Goal: Task Accomplishment & Management: Manage account settings

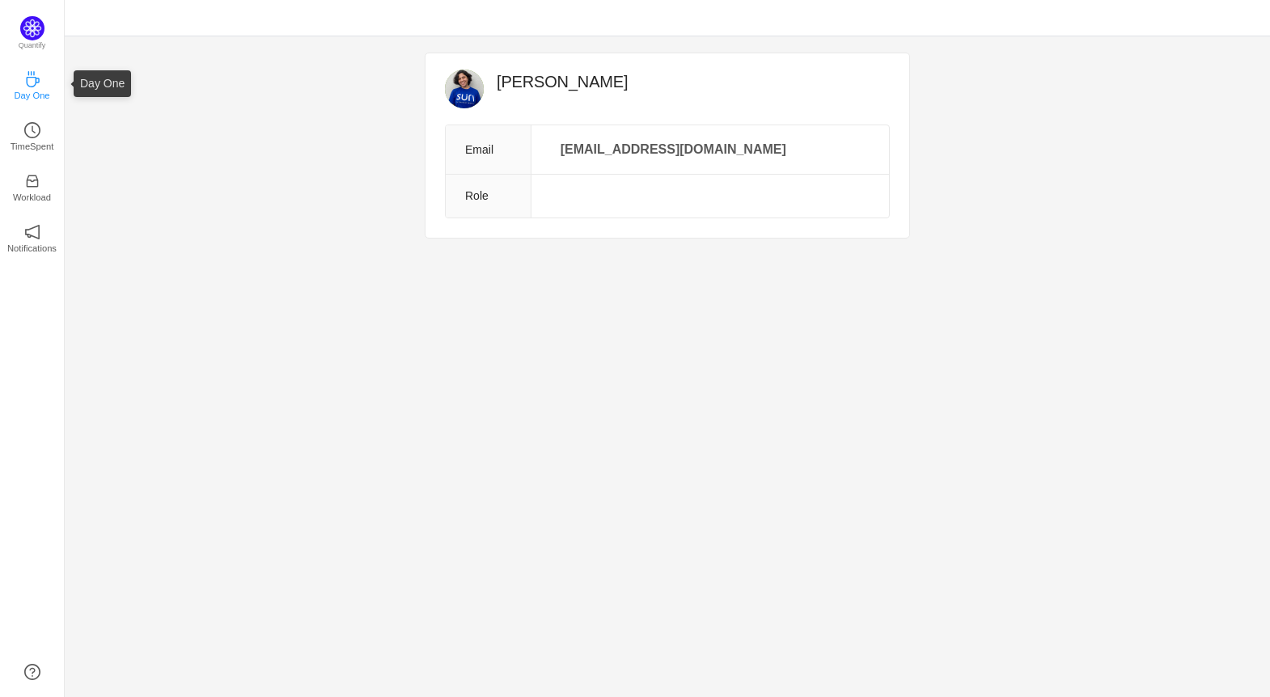
click at [40, 95] on p "Day One" at bounding box center [32, 95] width 36 height 15
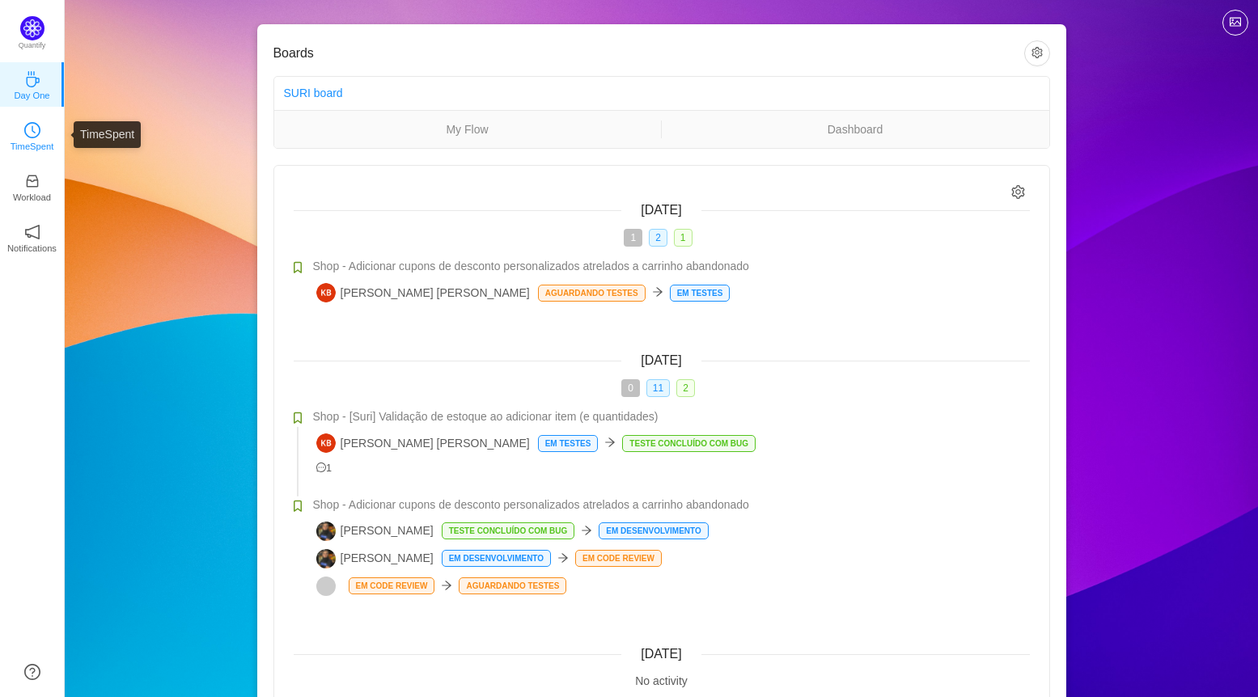
click at [22, 140] on p "TimeSpent" at bounding box center [33, 146] width 44 height 15
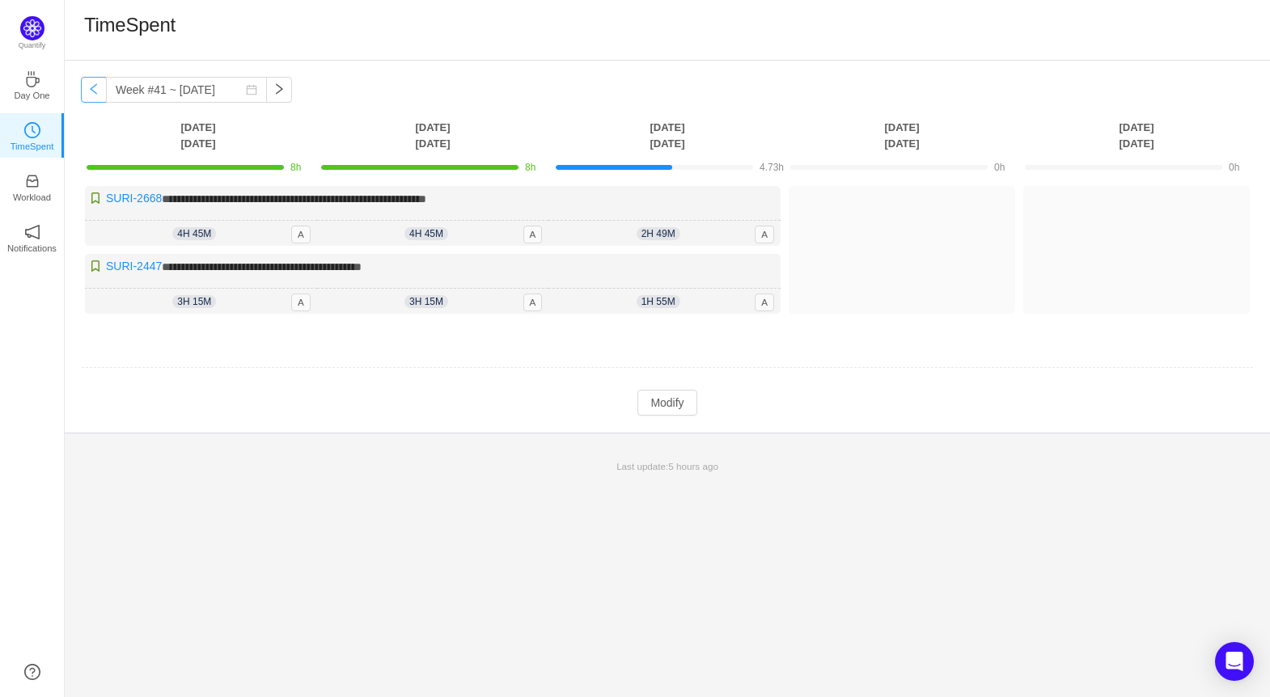
click at [95, 97] on button "button" at bounding box center [94, 90] width 26 height 26
type input "Week #40 ~ [DATE]"
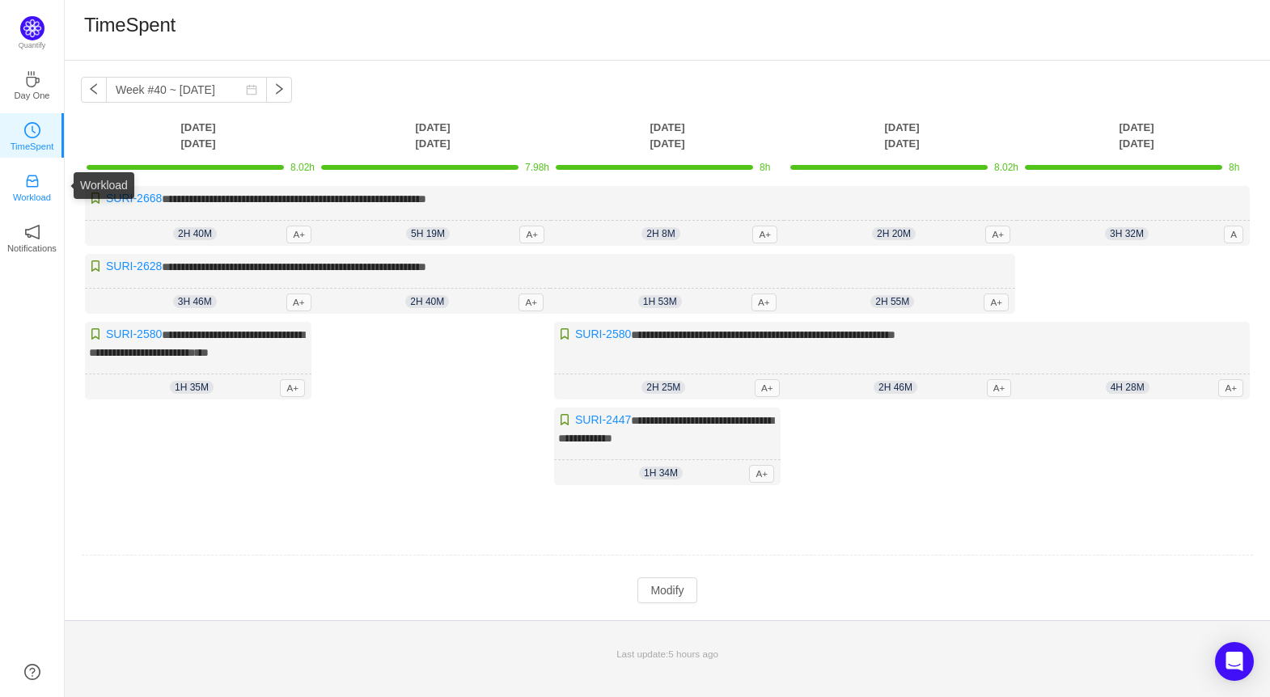
click at [40, 188] on link "Workload" at bounding box center [32, 186] width 16 height 16
